Goal: Information Seeking & Learning: Learn about a topic

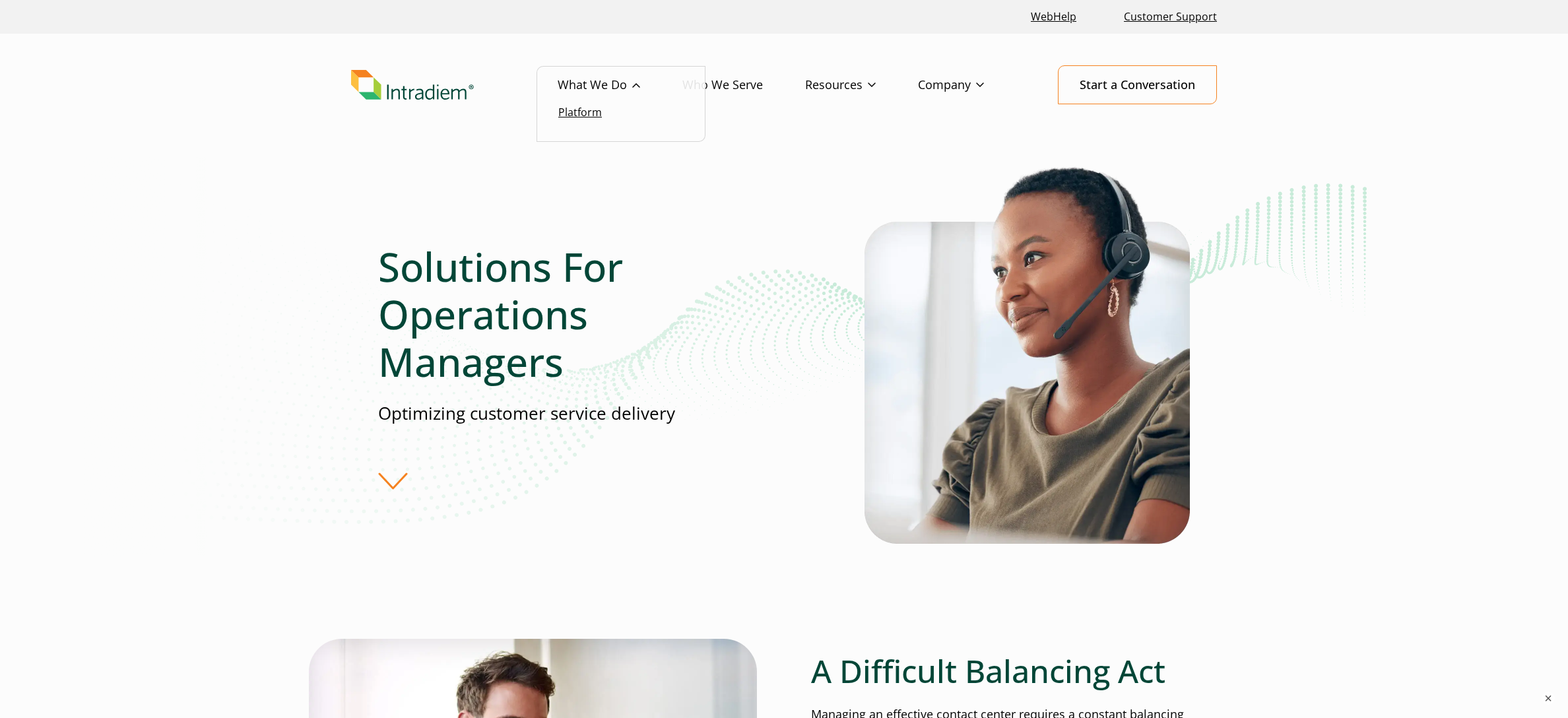
click at [578, 117] on link "Platform" at bounding box center [580, 112] width 44 height 14
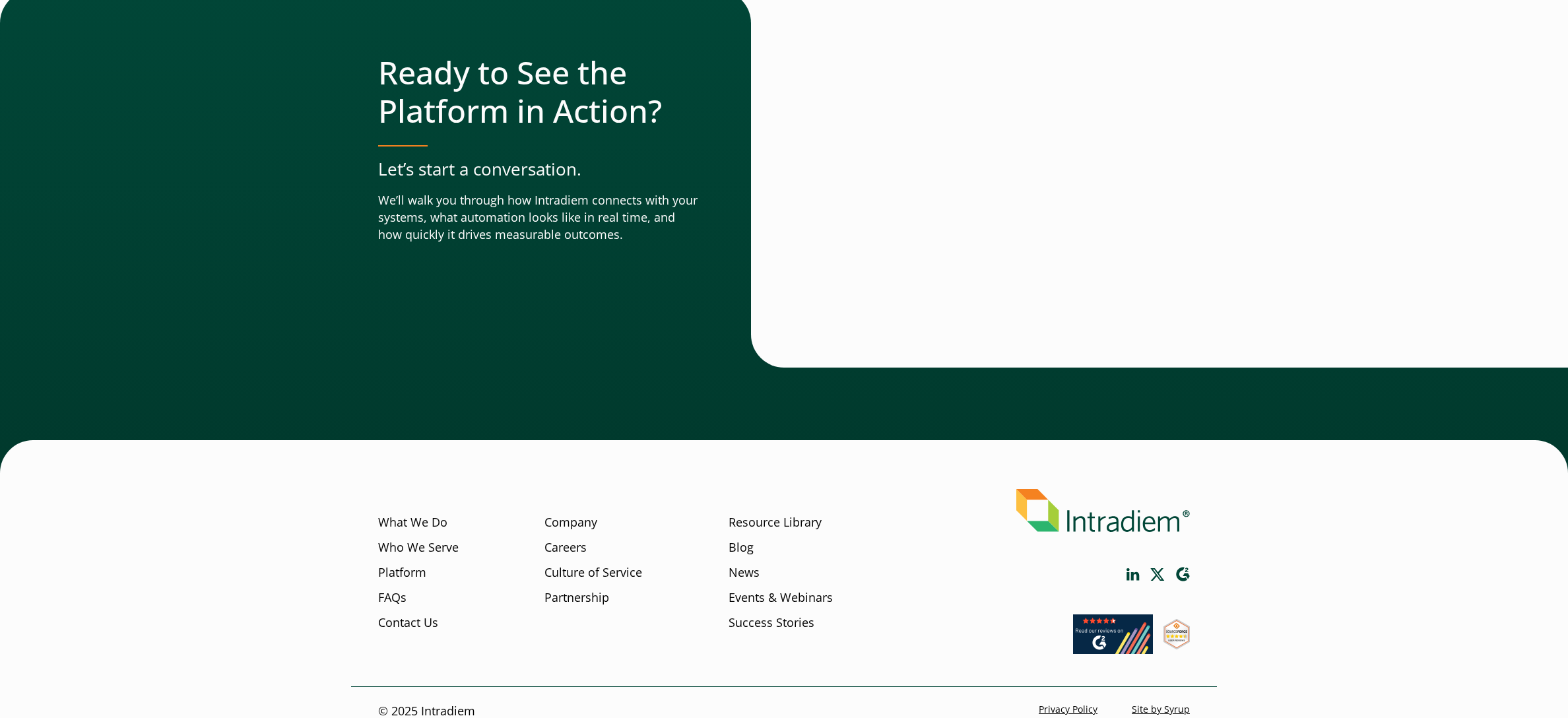
scroll to position [4508, 0]
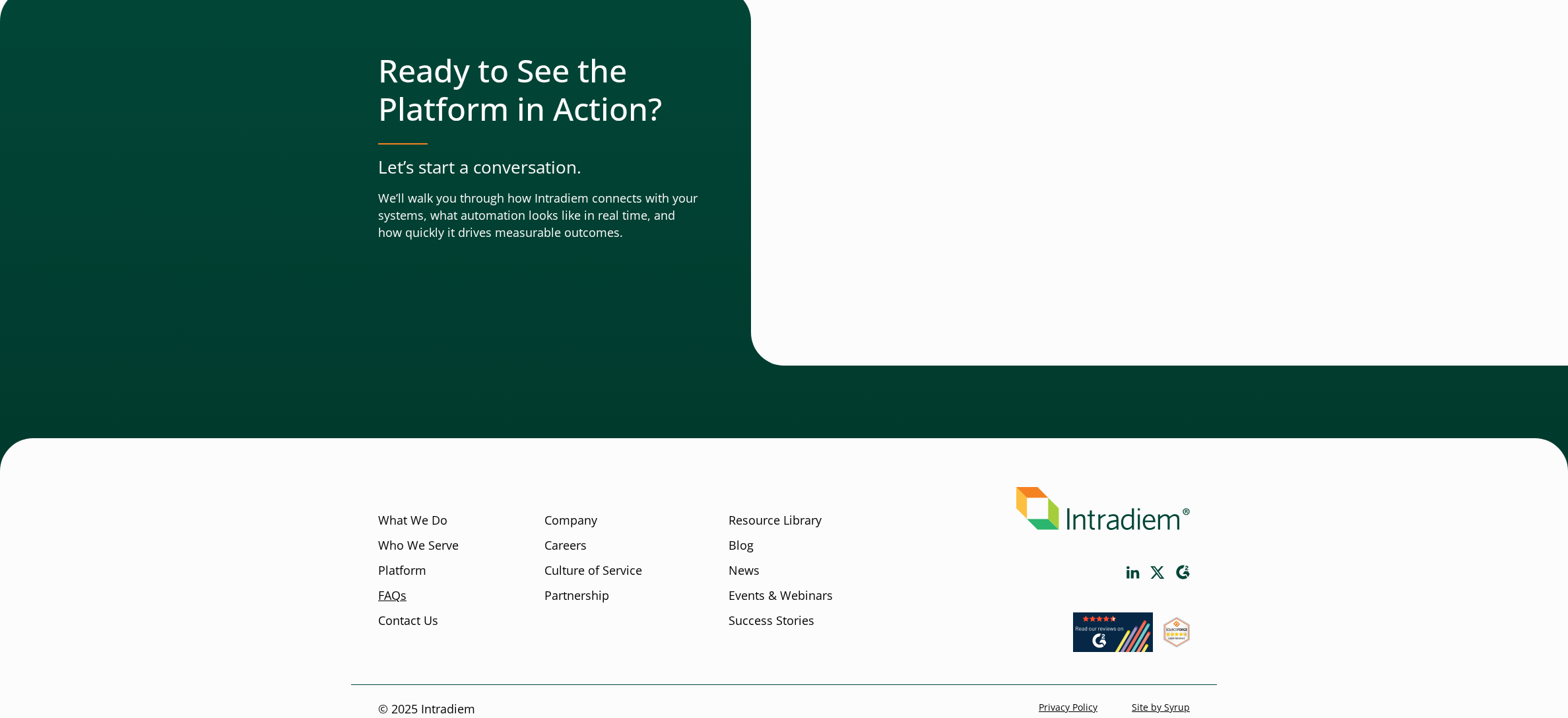
click at [393, 587] on link "FAQs" at bounding box center [392, 596] width 29 height 17
